Goal: Find specific page/section: Find specific page/section

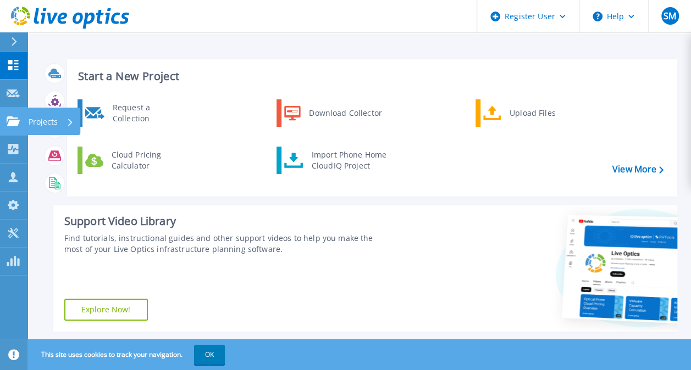
click at [12, 116] on icon at bounding box center [13, 120] width 13 height 9
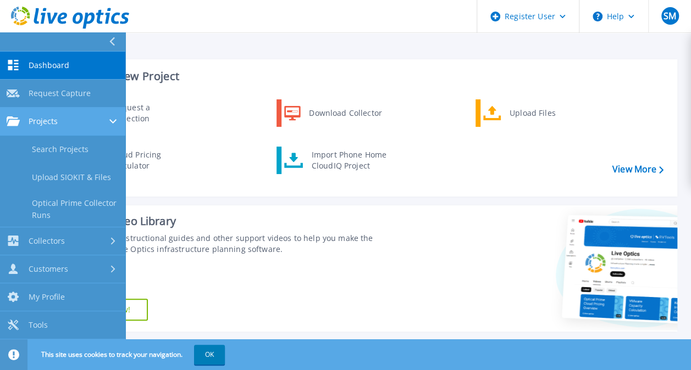
click at [39, 124] on span "Projects" at bounding box center [43, 121] width 29 height 10
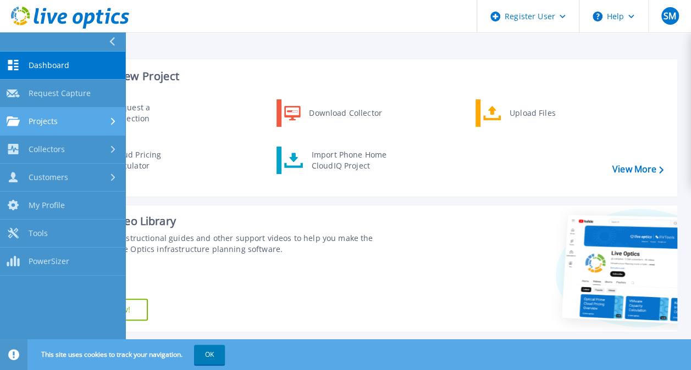
click at [62, 127] on link "Projects Projects" at bounding box center [62, 122] width 125 height 28
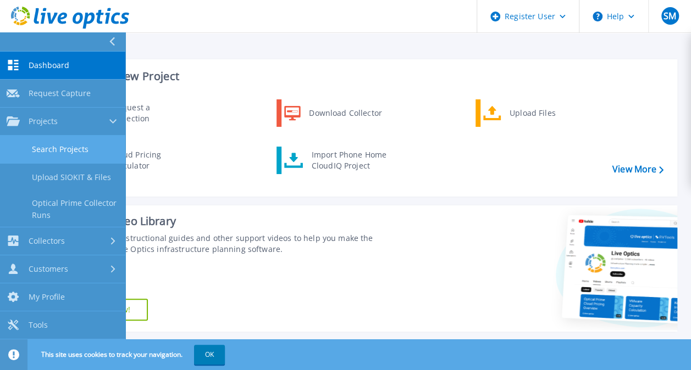
click at [67, 155] on link "Search Projects" at bounding box center [62, 150] width 125 height 28
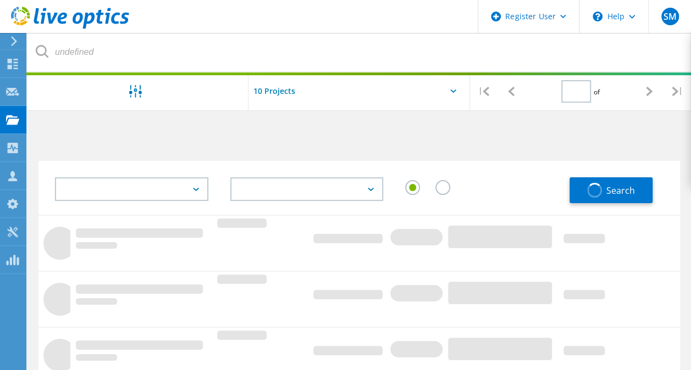
type input "1"
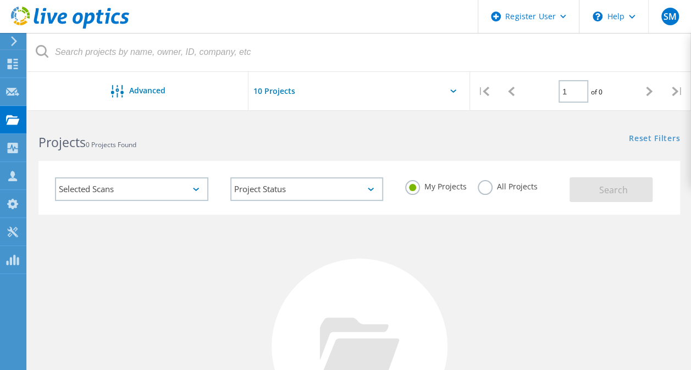
click at [274, 96] on input "text" at bounding box center [303, 91] width 110 height 38
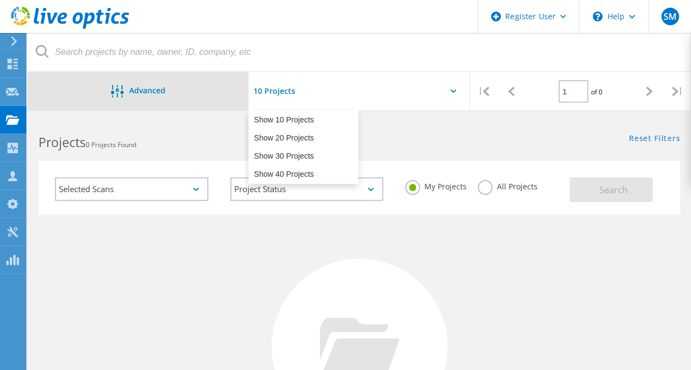
click at [154, 92] on span "Advanced" at bounding box center [147, 91] width 36 height 8
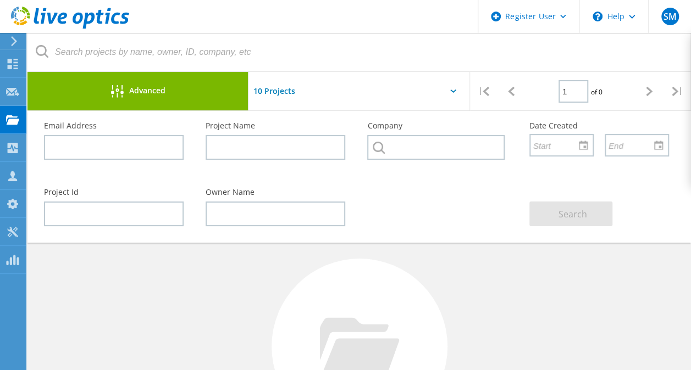
click at [175, 252] on div "No Projects Found Try refining your search." at bounding box center [358, 357] width 641 height 284
click at [13, 64] on icon at bounding box center [12, 64] width 13 height 10
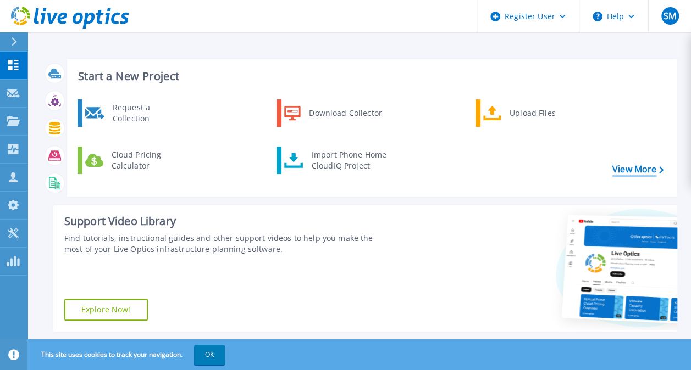
click at [640, 164] on link "View More" at bounding box center [637, 169] width 51 height 10
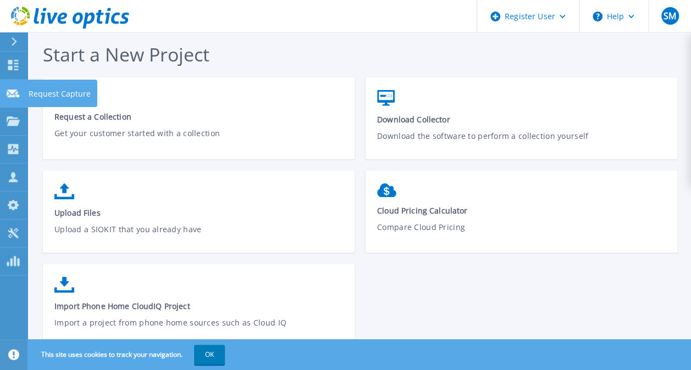
click at [19, 93] on icon at bounding box center [13, 94] width 13 height 8
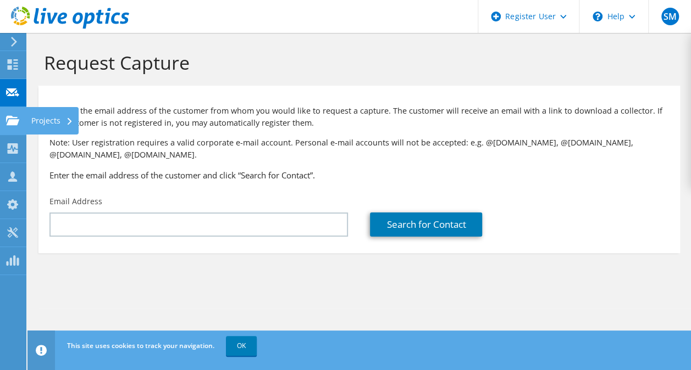
click at [19, 123] on icon at bounding box center [12, 120] width 13 height 10
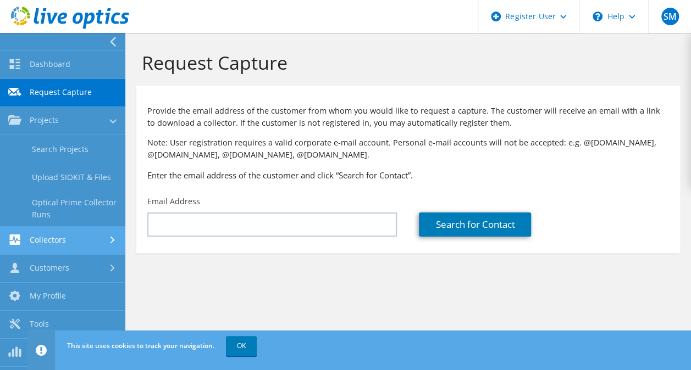
click at [93, 237] on link "Collectors" at bounding box center [62, 241] width 125 height 28
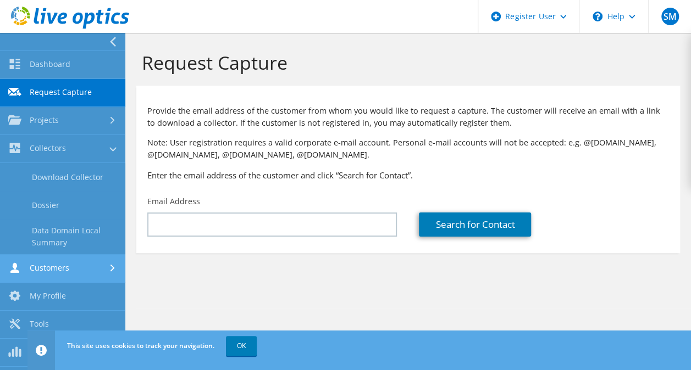
click at [93, 265] on link "Customers" at bounding box center [62, 269] width 125 height 28
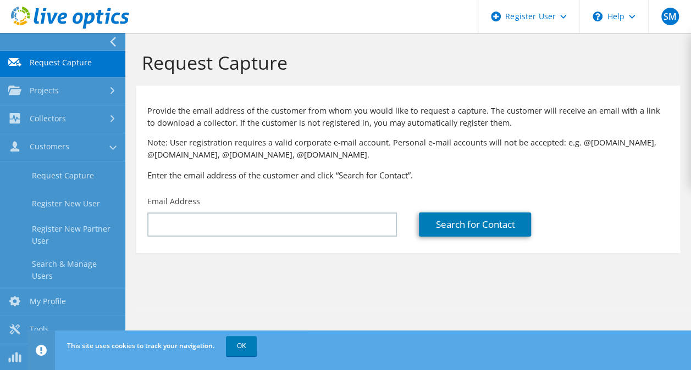
scroll to position [23, 0]
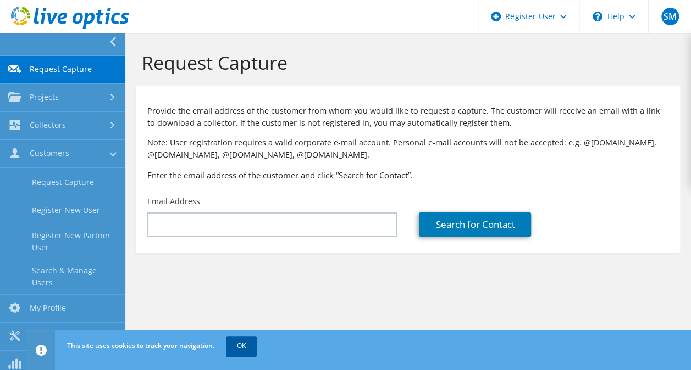
click at [241, 346] on link "OK" at bounding box center [241, 346] width 31 height 20
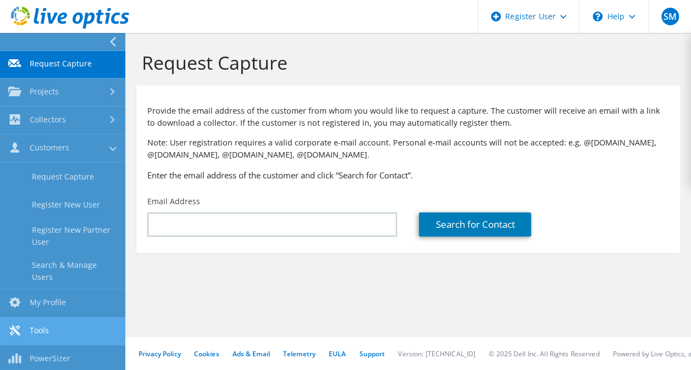
scroll to position [30, 0]
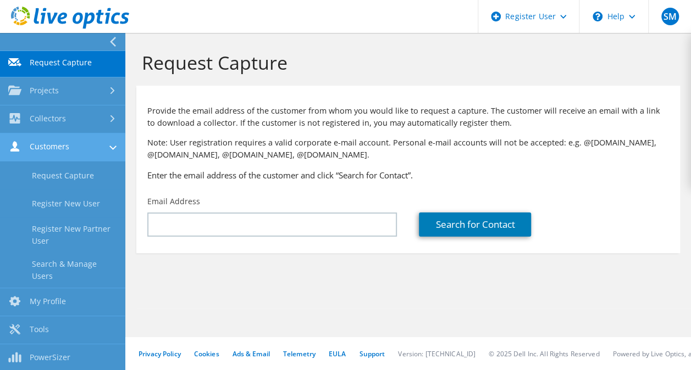
click at [85, 155] on link "Customers" at bounding box center [62, 148] width 125 height 28
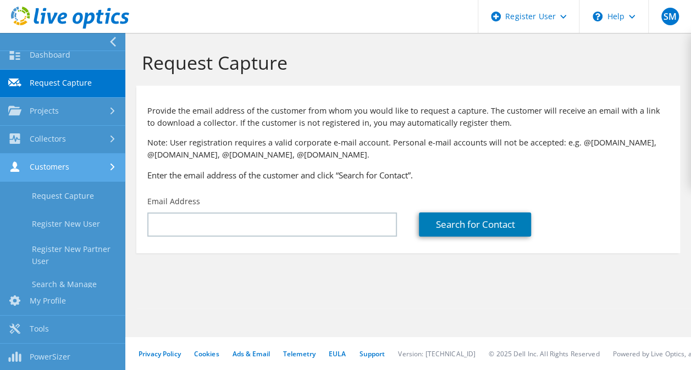
scroll to position [0, 0]
